Goal: Check status: Check status

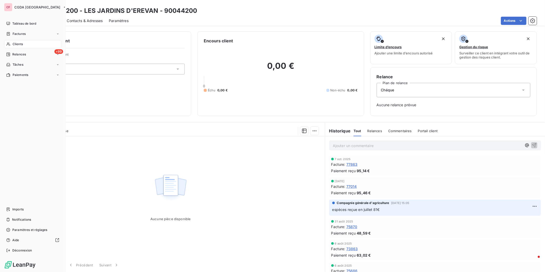
click at [17, 44] on span "Clients" at bounding box center [18, 44] width 10 height 5
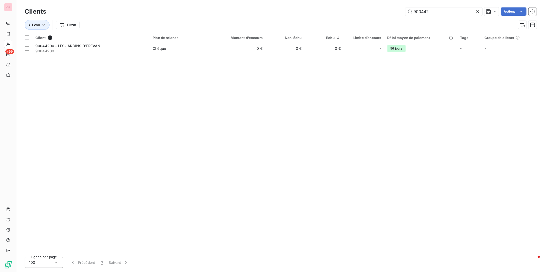
click at [432, 11] on input "900442" at bounding box center [444, 11] width 77 height 8
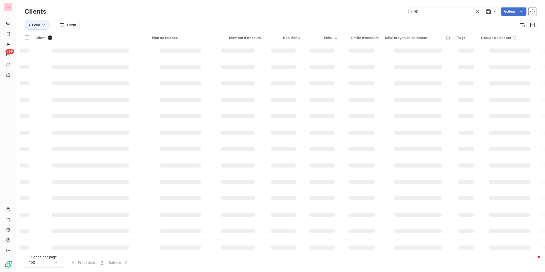
type input "9"
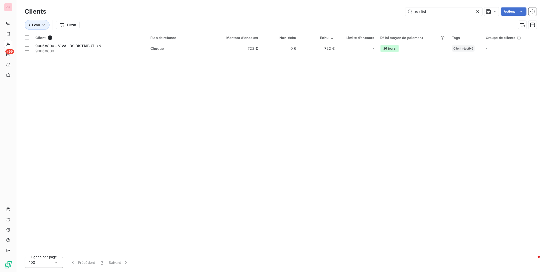
type input "bs dist"
click at [250, 47] on td "722 €" at bounding box center [235, 48] width 51 height 12
